Goal: Information Seeking & Learning: Learn about a topic

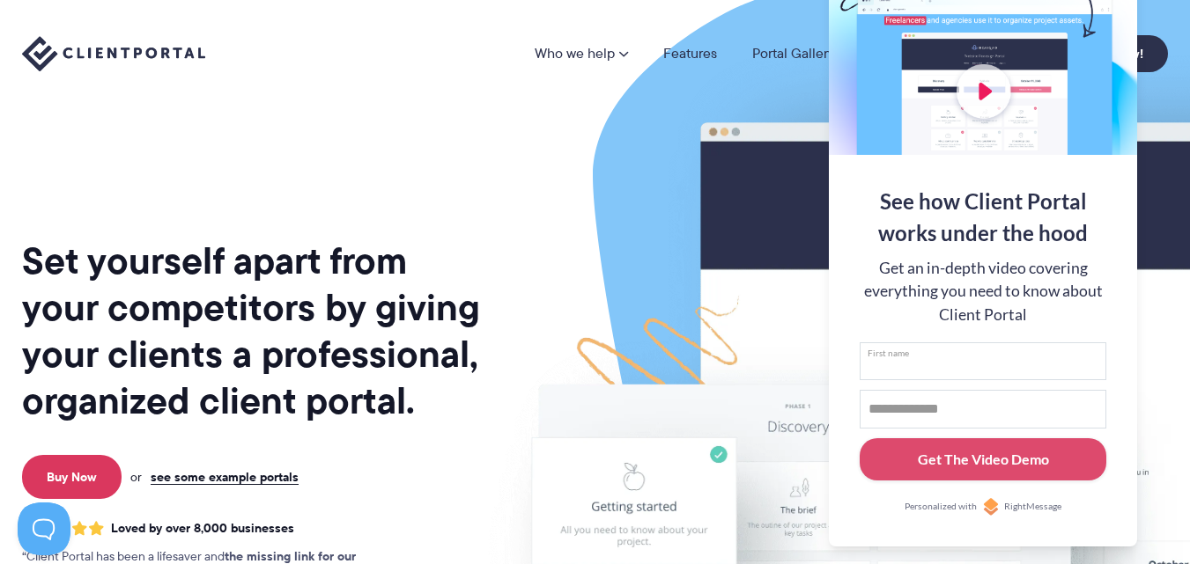
click at [917, 354] on input "First name" at bounding box center [982, 362] width 247 height 39
click at [916, 354] on input "First name" at bounding box center [982, 362] width 247 height 39
type input "**********"
type input "*"
type input "*******"
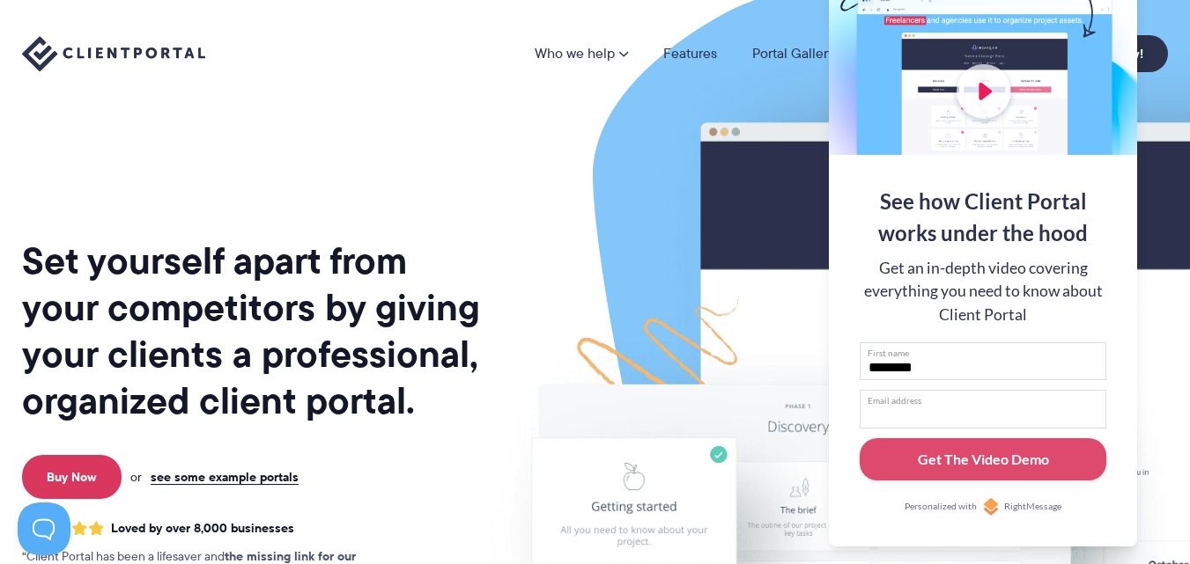
click at [889, 400] on input "Email address" at bounding box center [982, 409] width 247 height 39
paste input "**********"
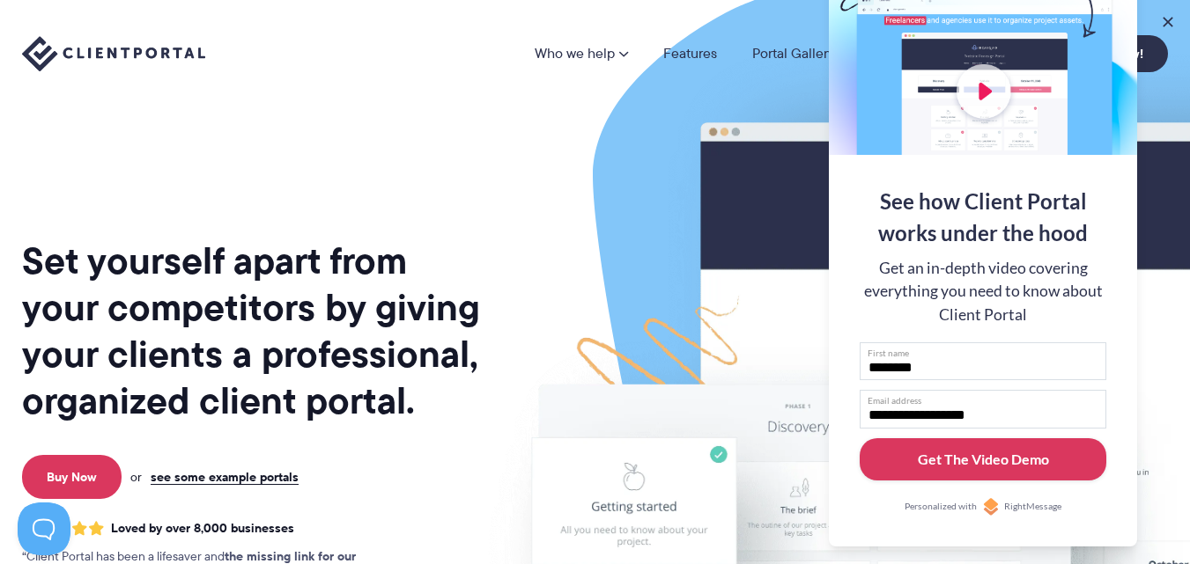
type input "**********"
click at [935, 469] on div "Get The Video Demo" at bounding box center [983, 459] width 131 height 21
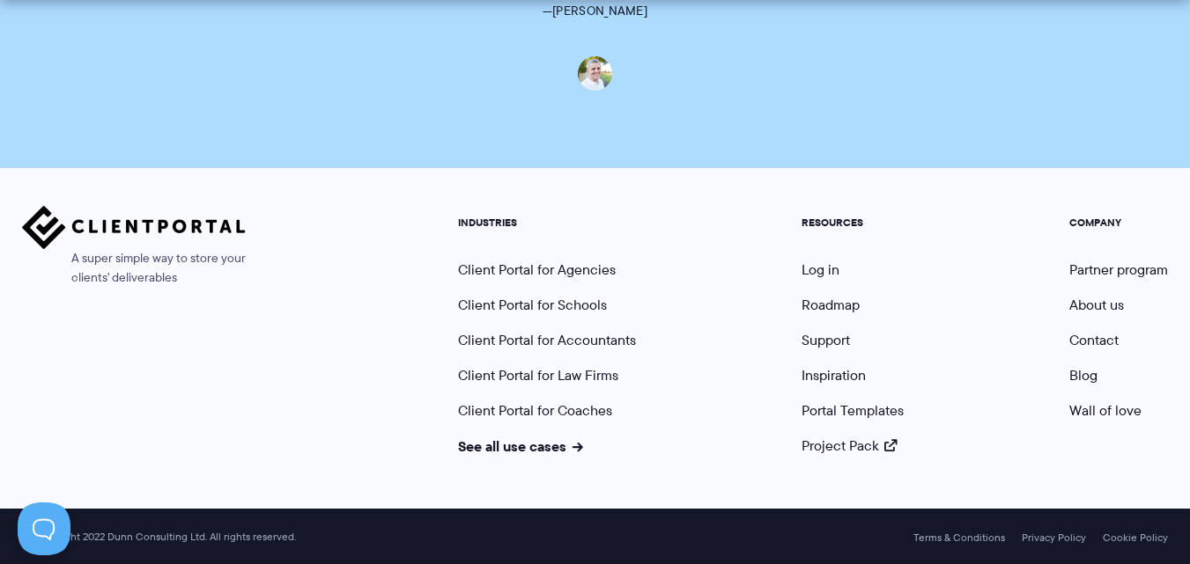
scroll to position [1450, 0]
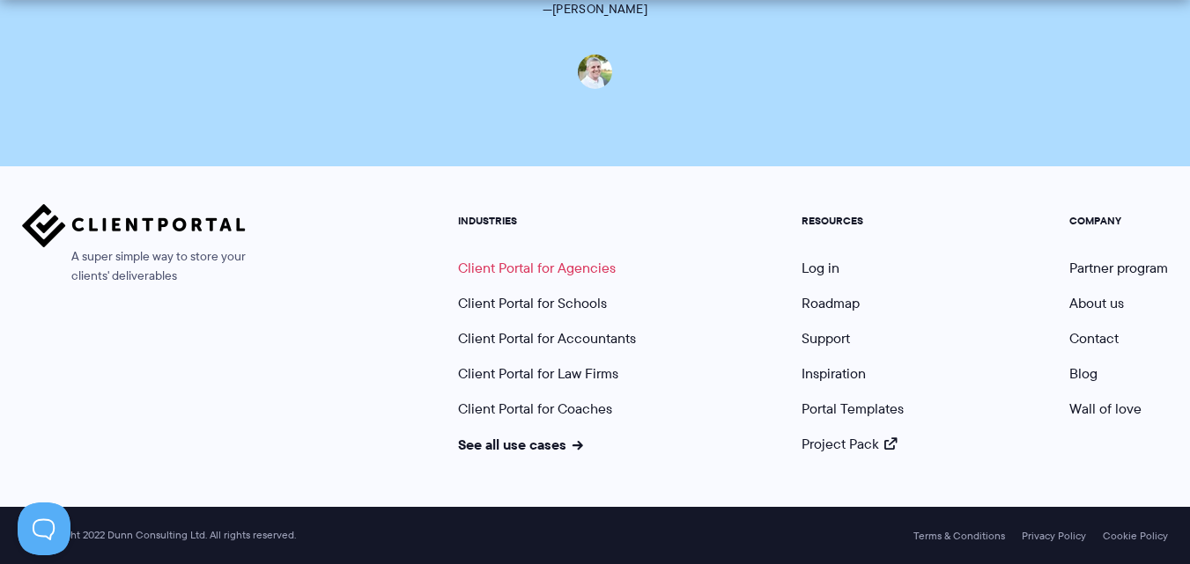
click at [575, 268] on link "Client Portal for Agencies" at bounding box center [537, 268] width 158 height 20
click at [577, 374] on link "Client Portal for Law Firms" at bounding box center [538, 374] width 160 height 20
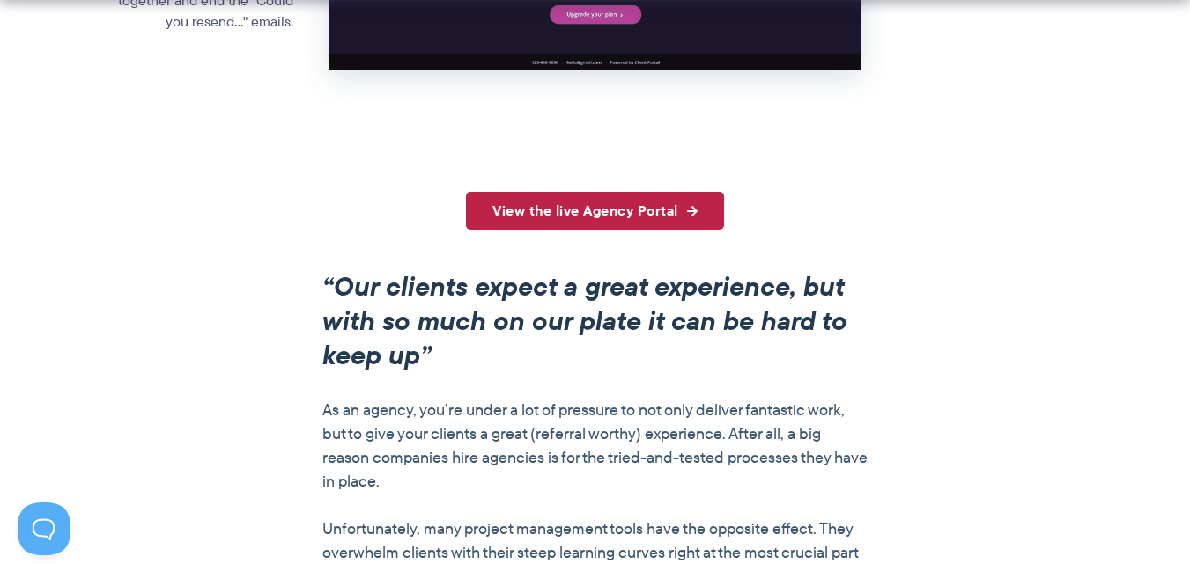
click at [601, 211] on link "View the live Agency Portal" at bounding box center [595, 211] width 258 height 38
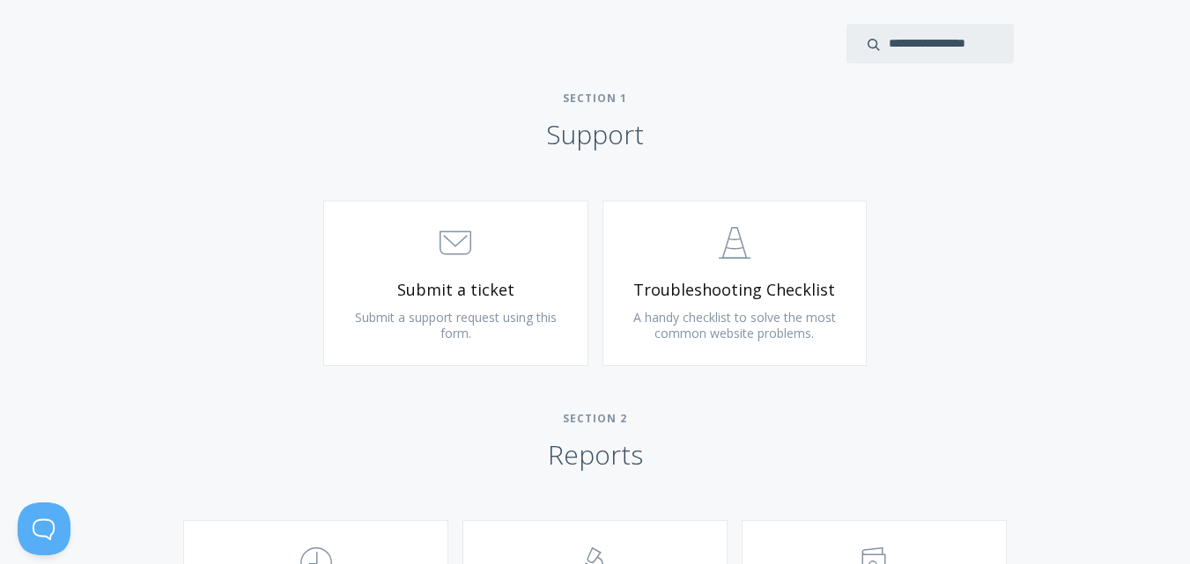
scroll to position [793, 0]
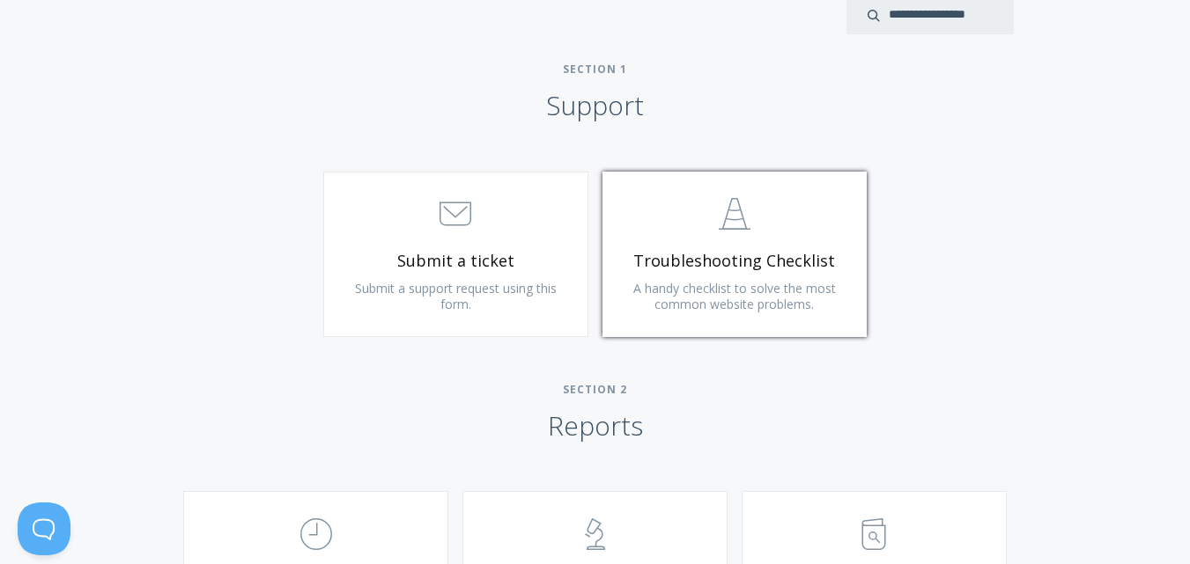
click at [721, 260] on span "Troubleshooting Checklist" at bounding box center [735, 261] width 210 height 20
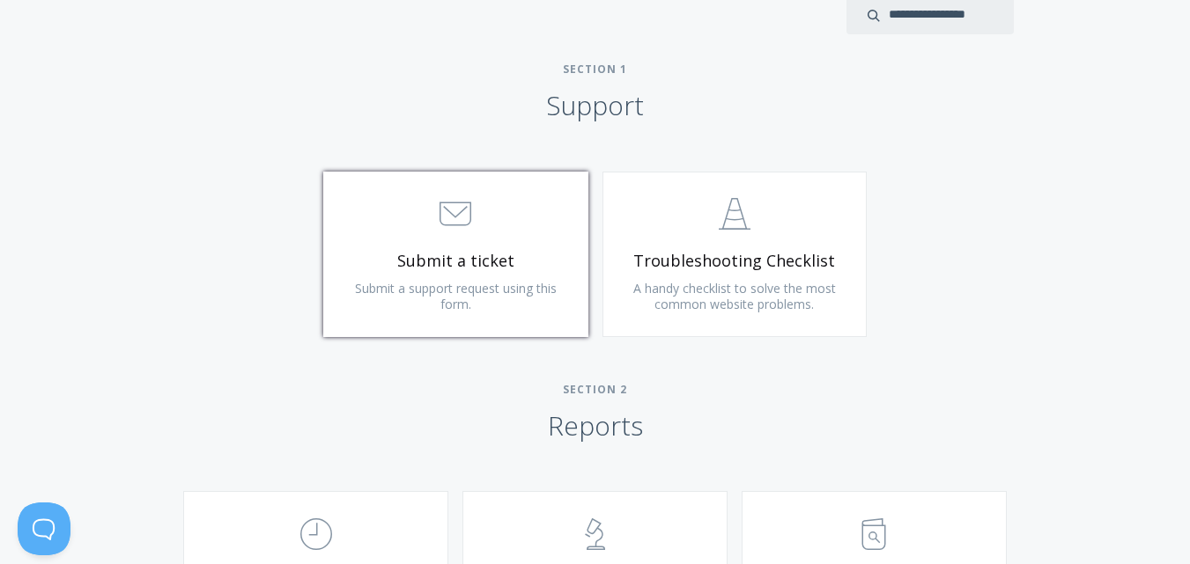
click at [486, 264] on span "Submit a ticket" at bounding box center [455, 261] width 210 height 20
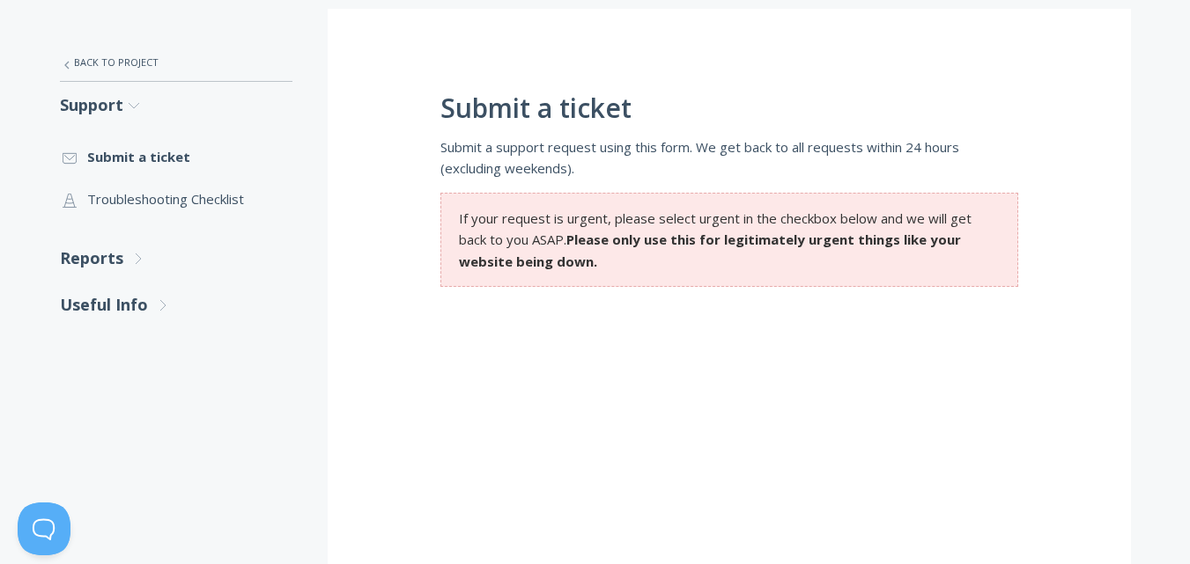
scroll to position [264, 0]
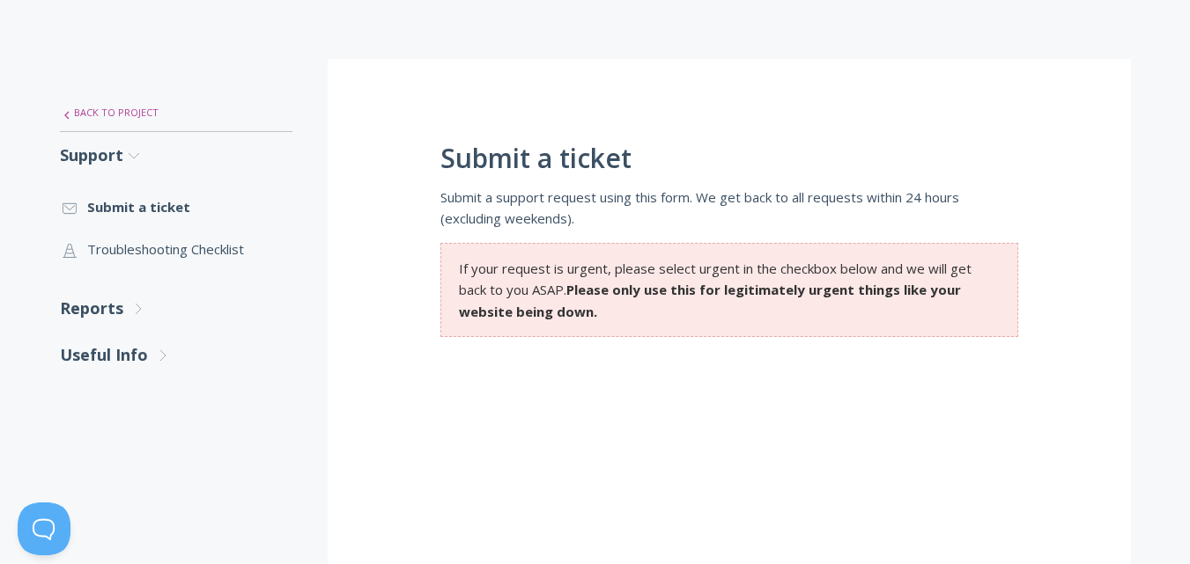
click at [111, 112] on link ".st0{fill:none;stroke:#000000;stroke-width:2;stroke-miterlimit:10;} Untitled-27…" at bounding box center [176, 112] width 232 height 37
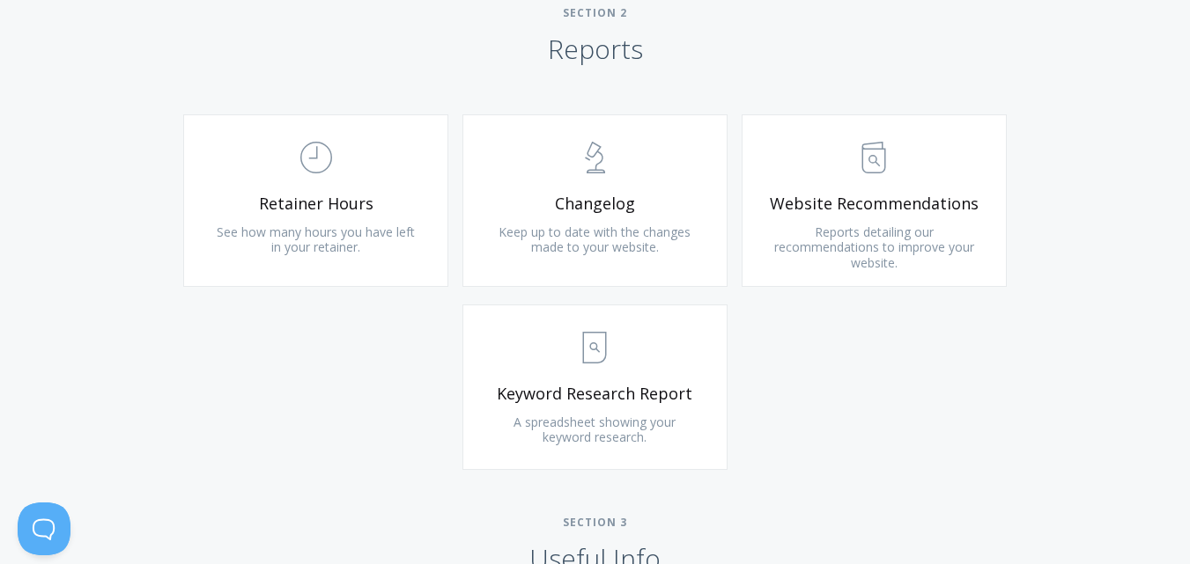
scroll to position [1233, 0]
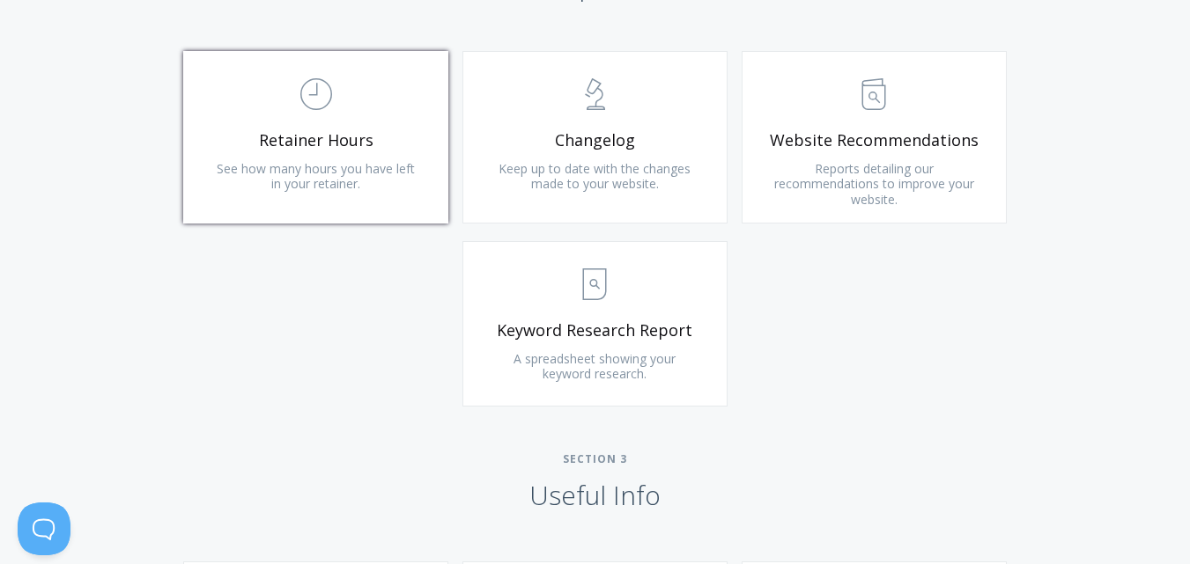
click at [354, 187] on span "See how many hours you have left in your retainer." at bounding box center [316, 176] width 198 height 33
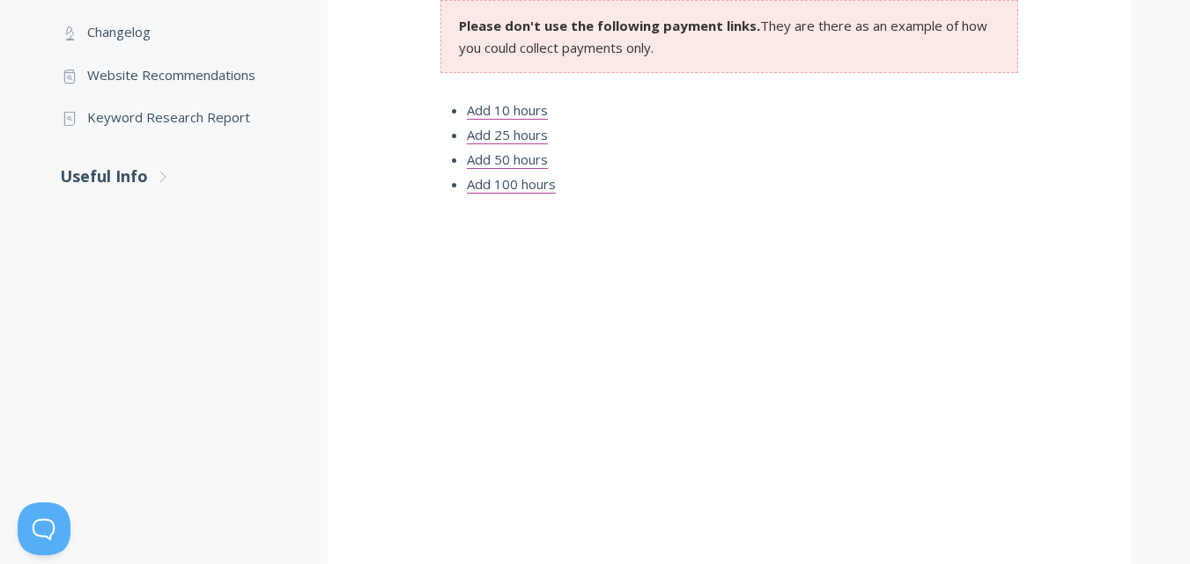
scroll to position [616, 0]
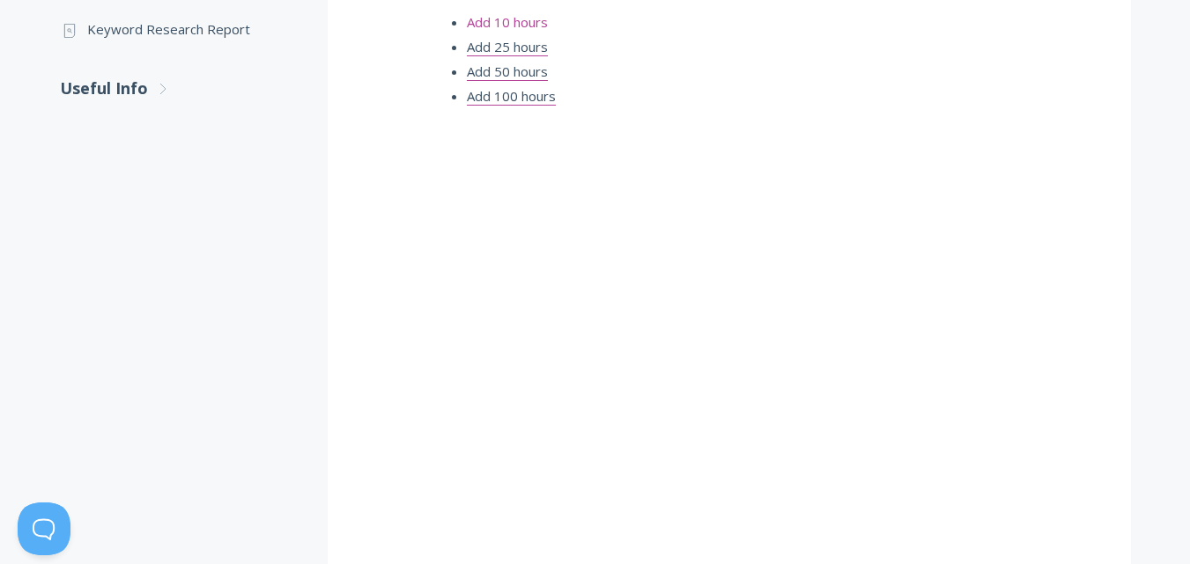
click at [496, 21] on link "Add 10 hours" at bounding box center [507, 22] width 81 height 18
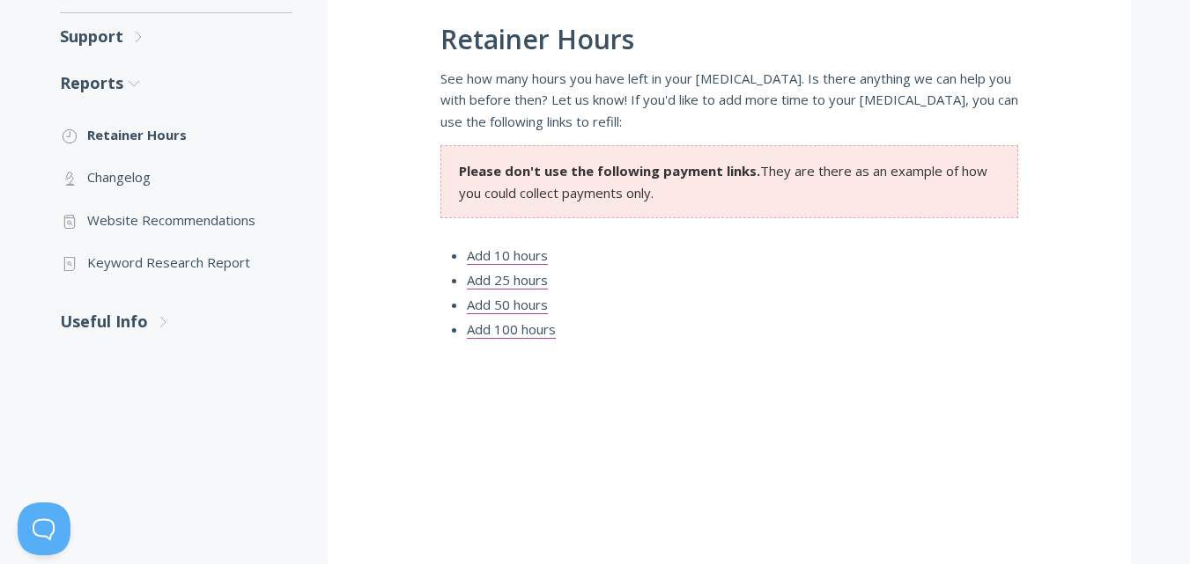
scroll to position [352, 0]
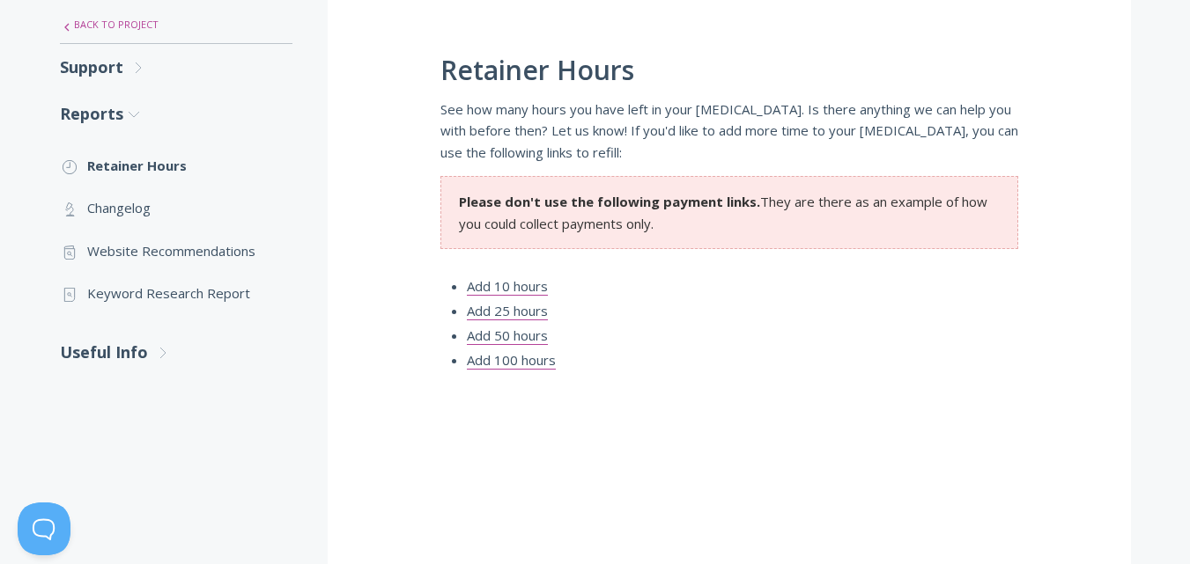
click at [71, 28] on icon ".st0{fill:none;stroke:#000000;stroke-width:2;stroke-miterlimit:10;} Untitled-27" at bounding box center [67, 27] width 11 height 11
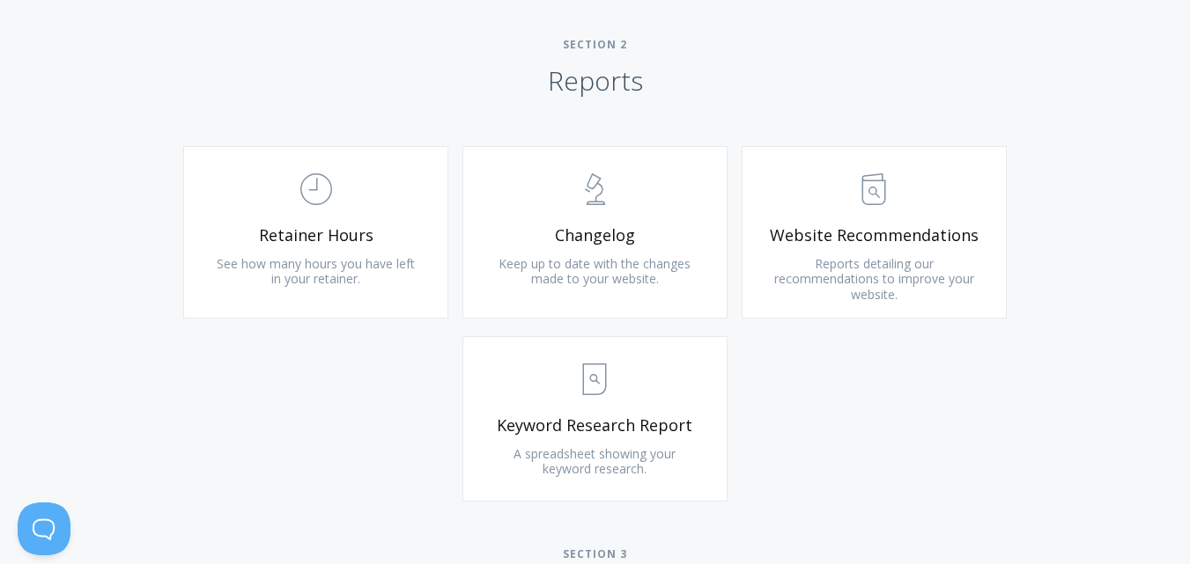
scroll to position [1145, 0]
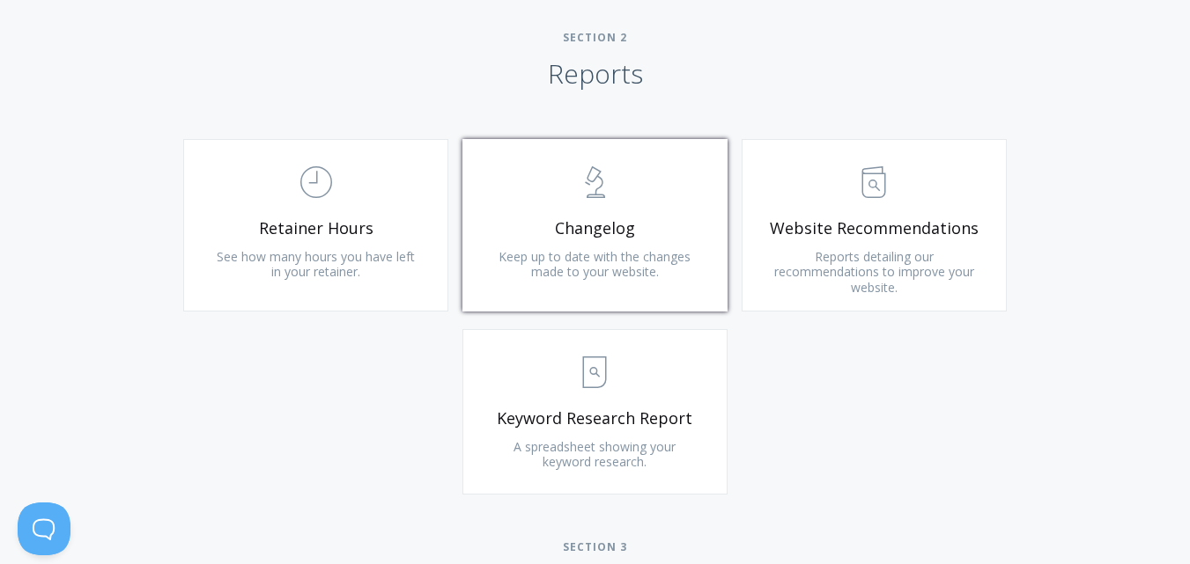
click at [590, 253] on span "Keep up to date with the changes made to your website." at bounding box center [594, 264] width 192 height 33
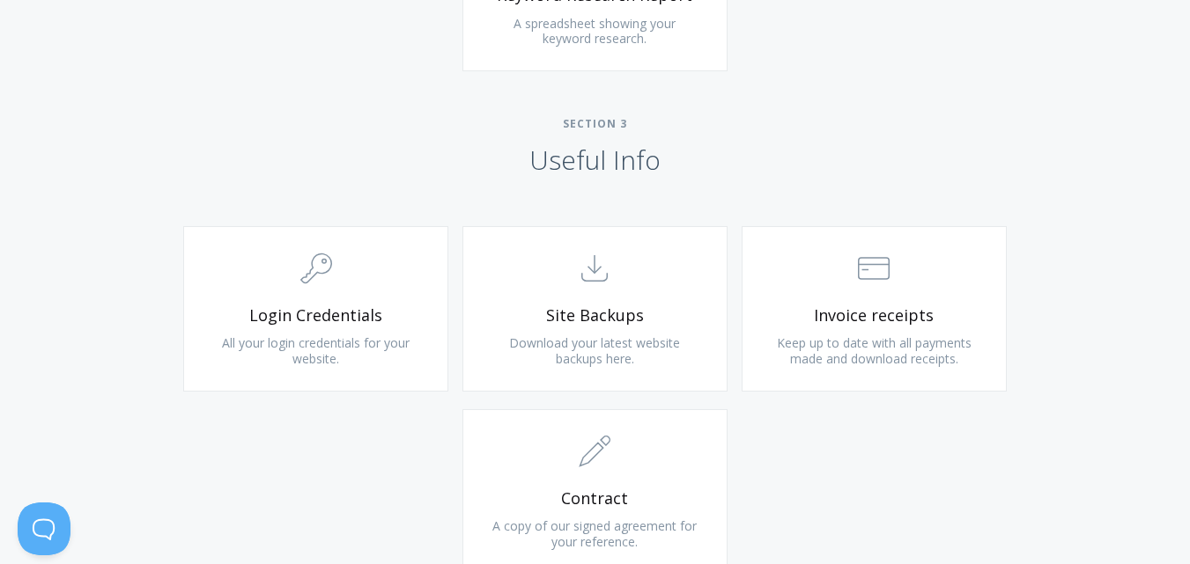
scroll to position [1585, 0]
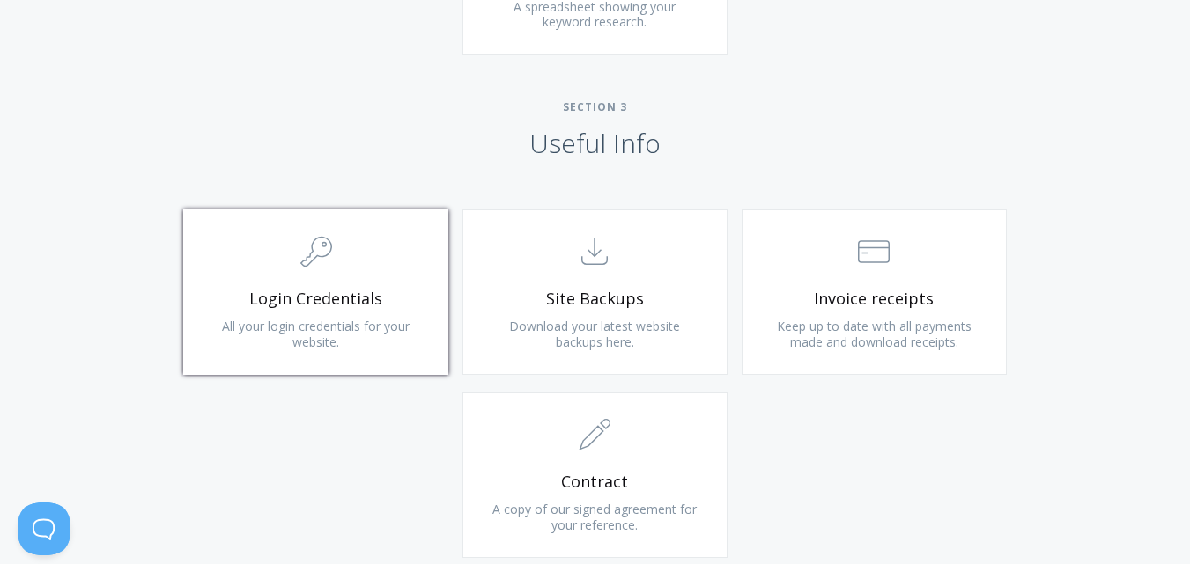
click at [382, 330] on span "All your login credentials for your website." at bounding box center [316, 334] width 188 height 33
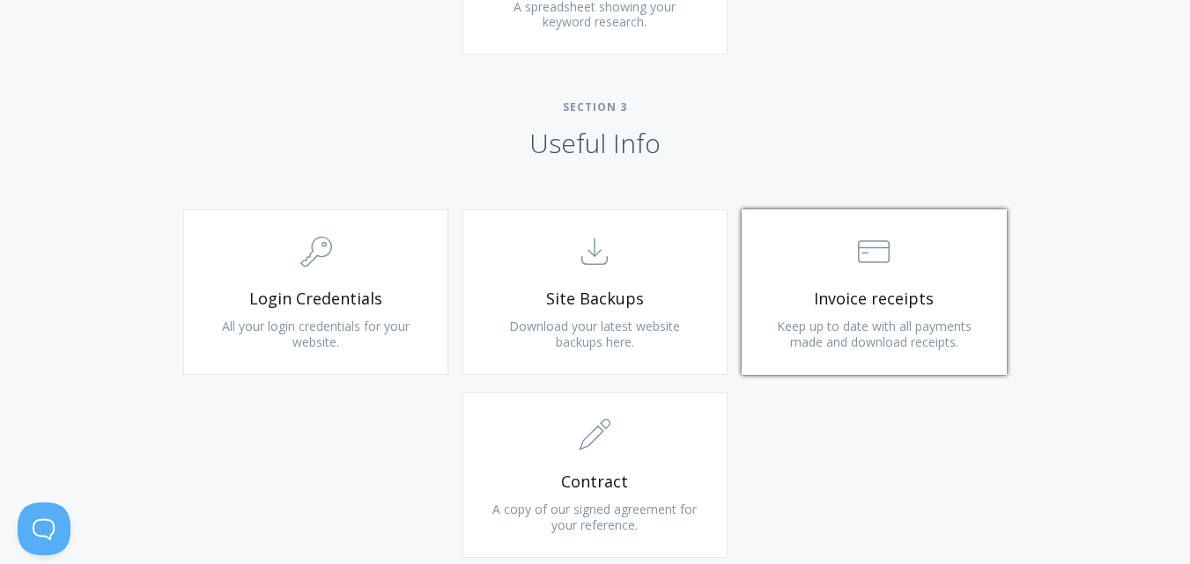
click at [823, 327] on span "Keep up to date with all payments made and download receipts." at bounding box center [874, 334] width 195 height 33
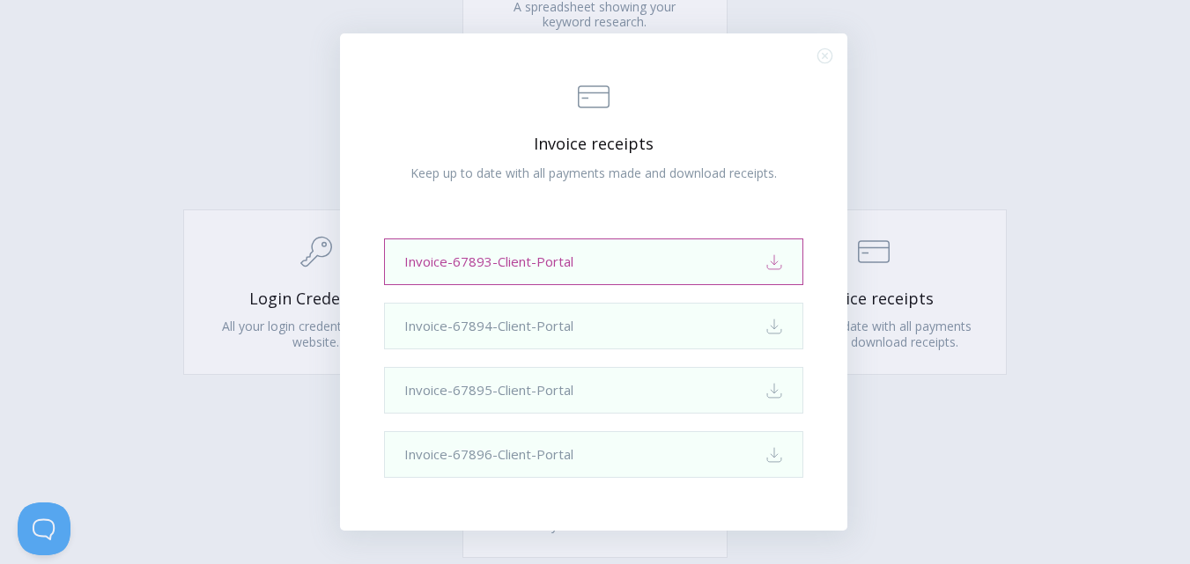
click at [638, 262] on link "Invoice-67893-Client-Portal Download" at bounding box center [593, 262] width 419 height 47
click at [934, 409] on div ".st0{fill:none;stroke:#000000;stroke-width:2;stroke-miterlimit:10;} Financial I…" at bounding box center [595, 282] width 1190 height 564
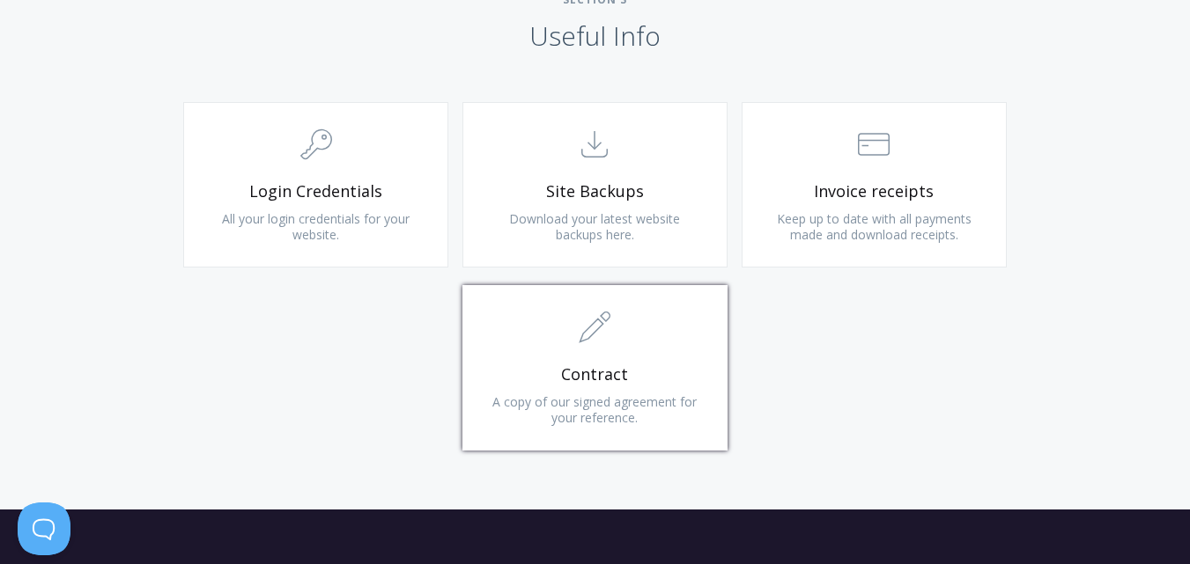
scroll to position [1761, 0]
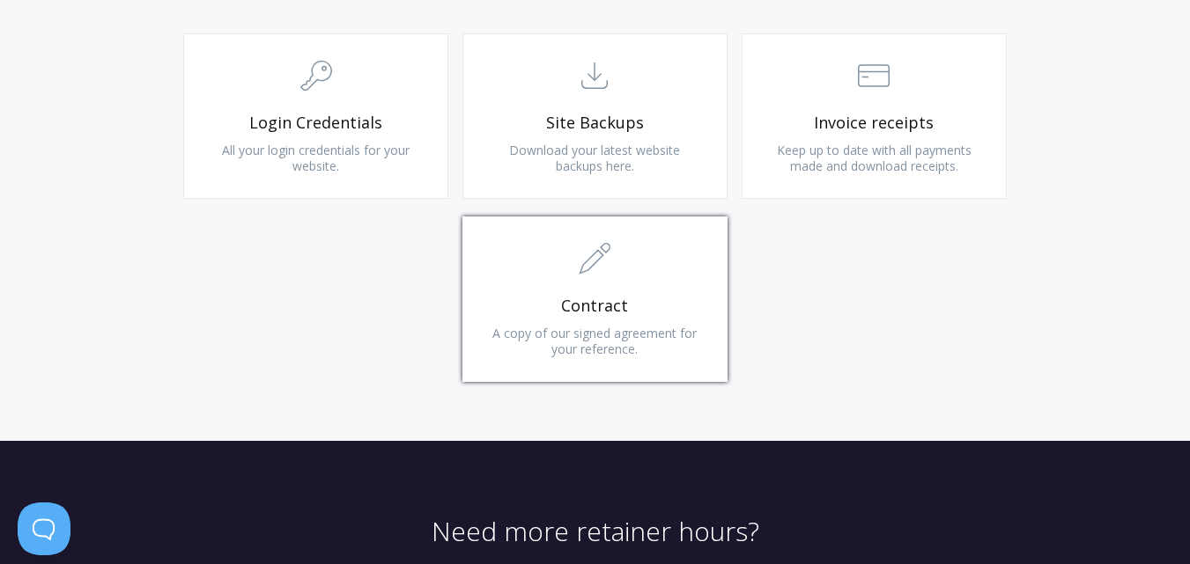
click at [646, 338] on span "A copy of our signed agreement for your reference." at bounding box center [594, 341] width 204 height 33
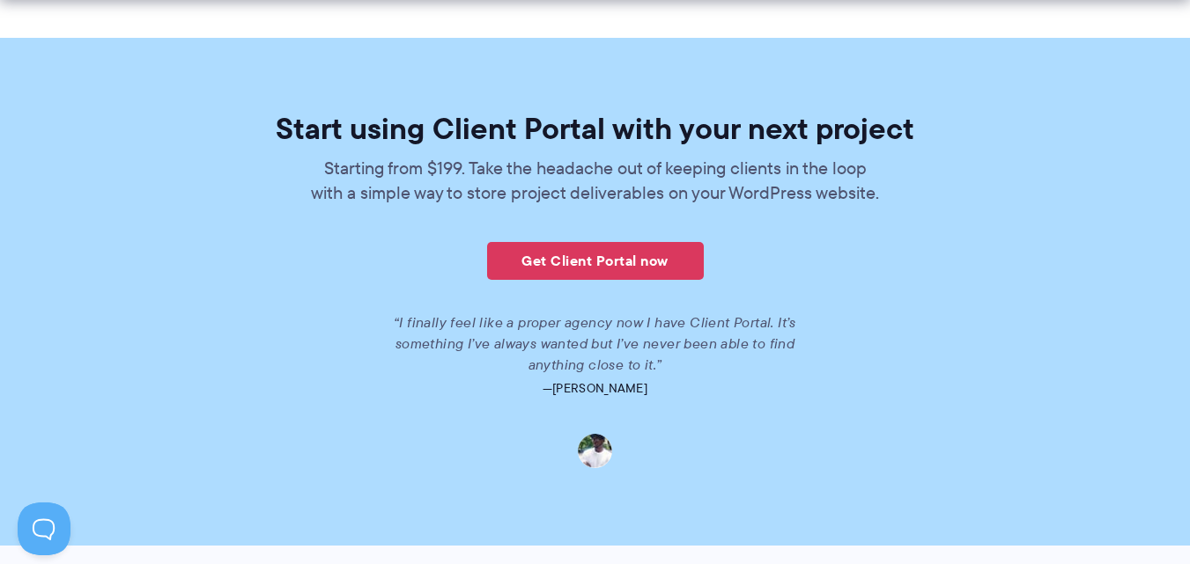
scroll to position [3699, 0]
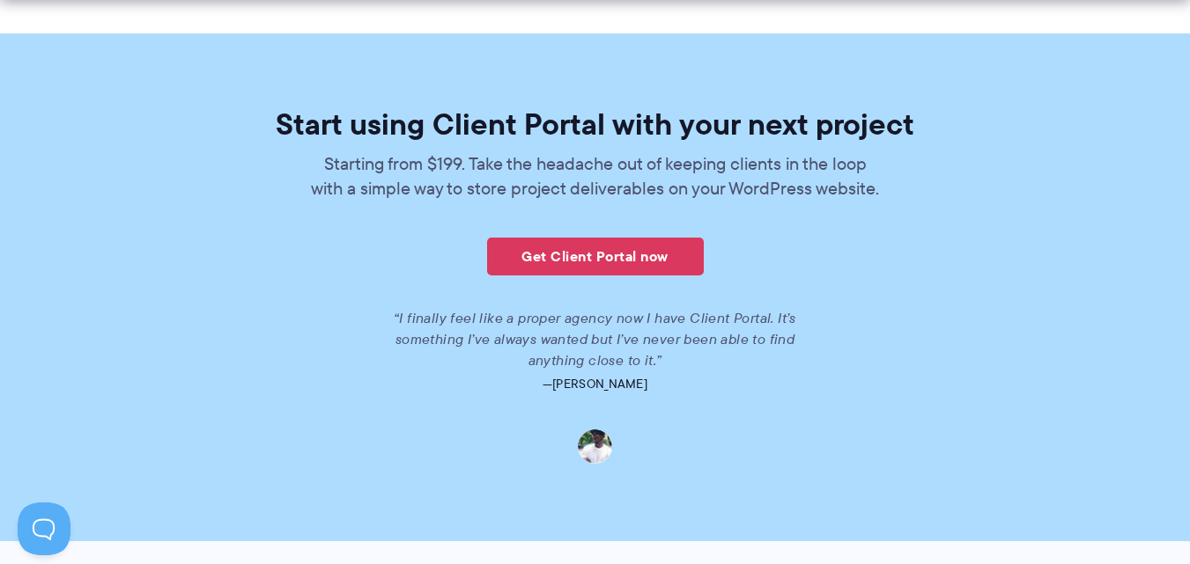
click at [623, 267] on link "Get Client Portal now" at bounding box center [595, 257] width 217 height 38
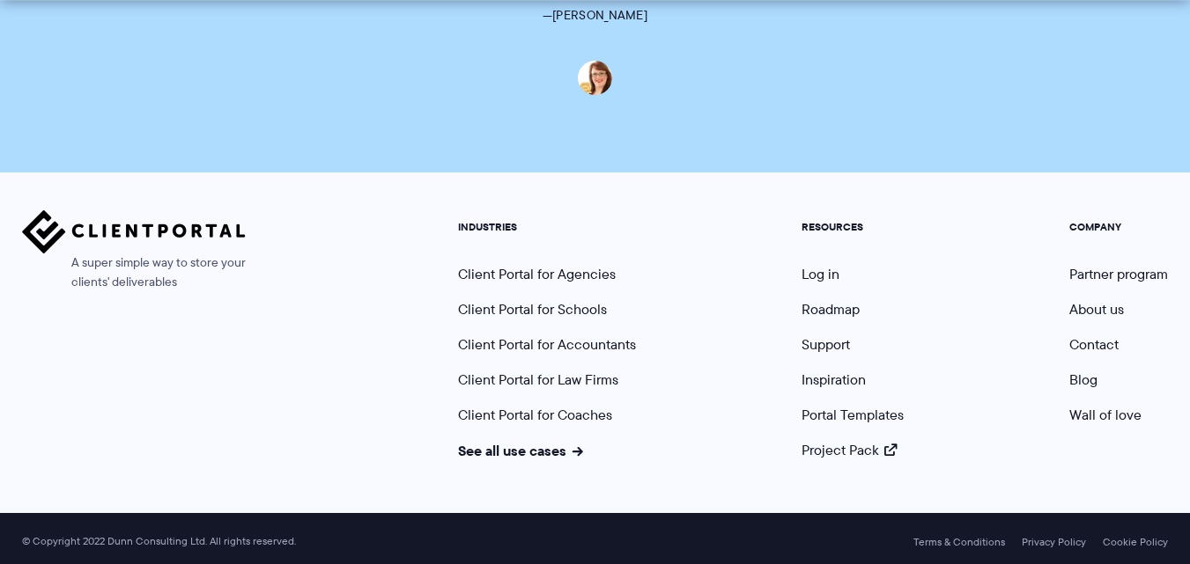
scroll to position [4534, 0]
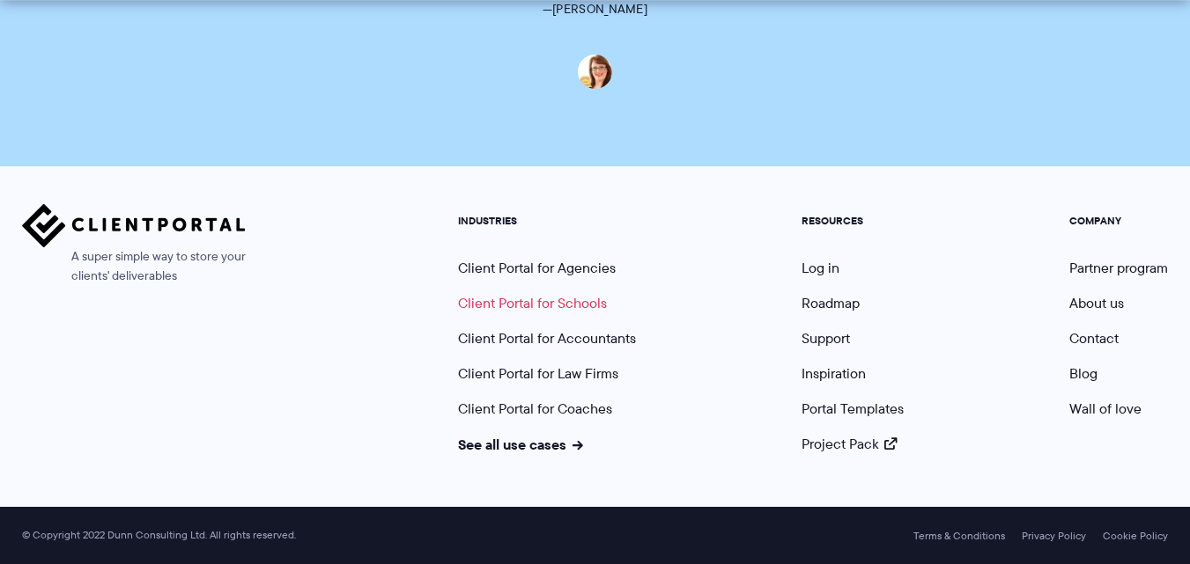
click at [542, 301] on link "Client Portal for Schools" at bounding box center [532, 303] width 149 height 20
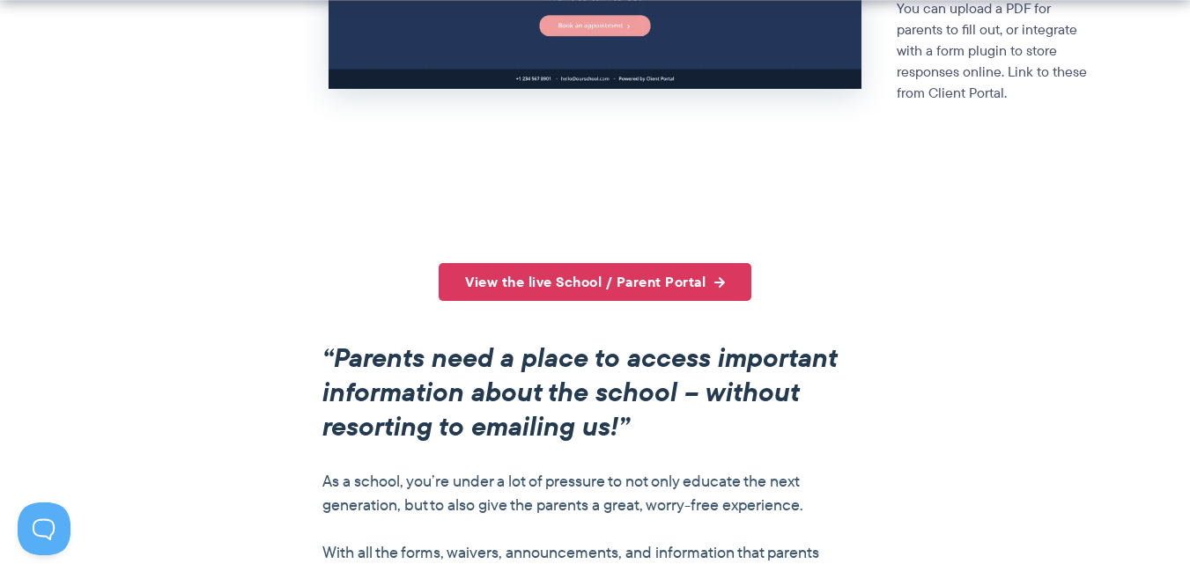
scroll to position [1057, 0]
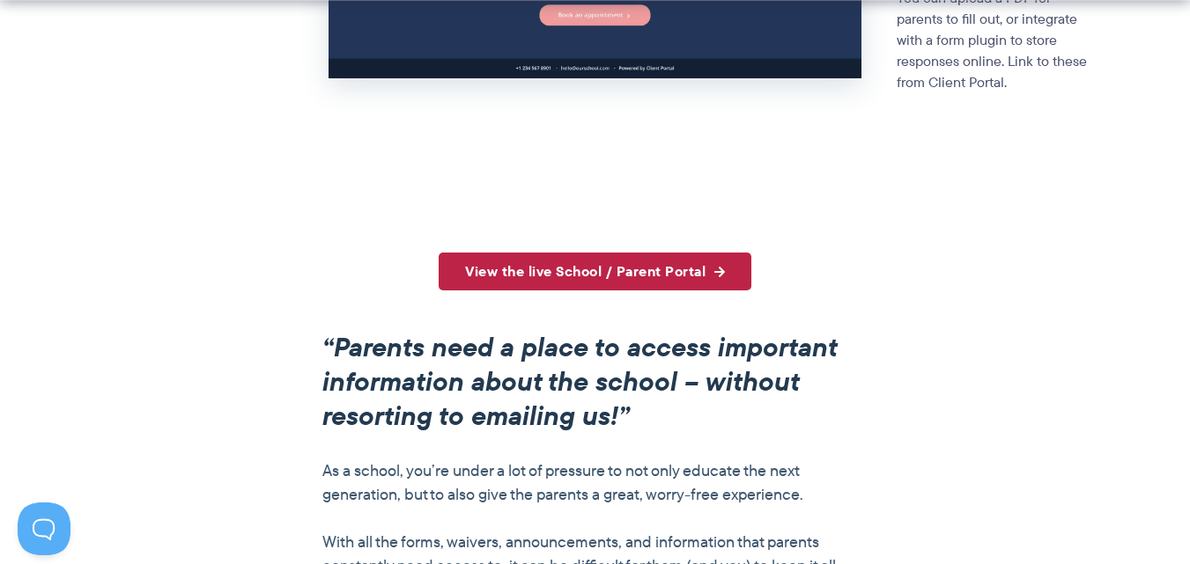
click at [568, 277] on link "View the live School / Parent Portal" at bounding box center [595, 272] width 313 height 38
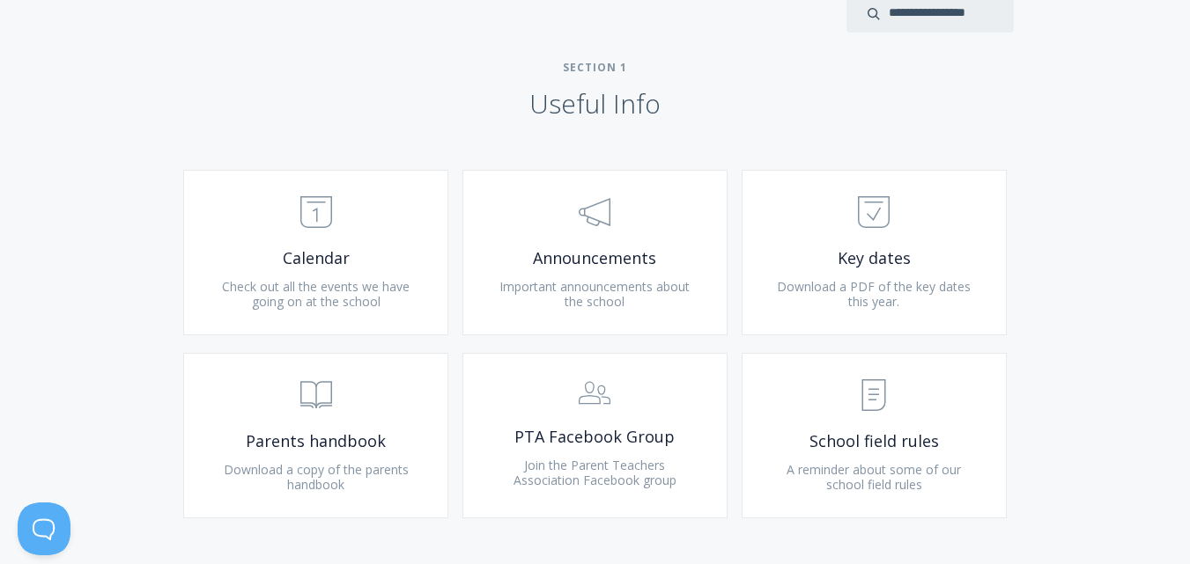
scroll to position [705, 0]
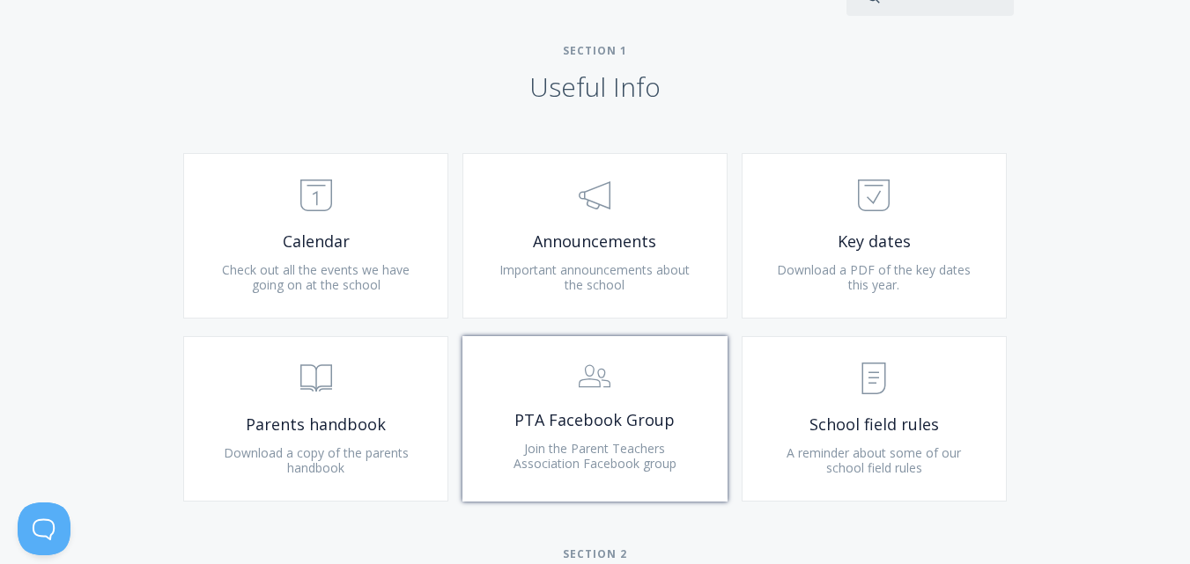
click at [638, 414] on span "PTA Facebook Group" at bounding box center [595, 420] width 210 height 20
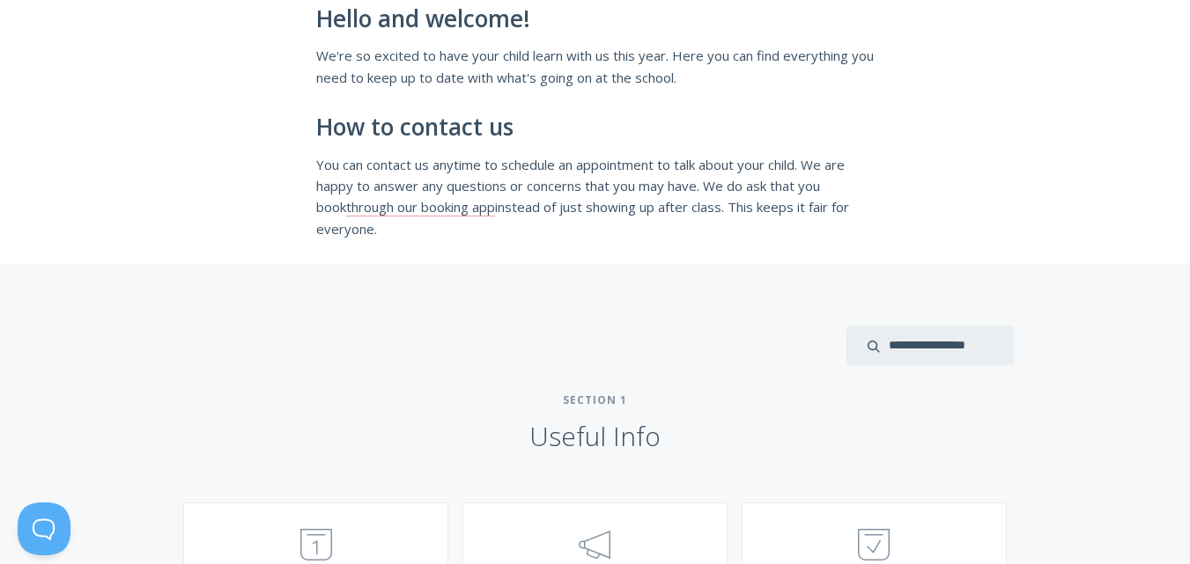
scroll to position [0, 0]
